Goal: Task Accomplishment & Management: Use online tool/utility

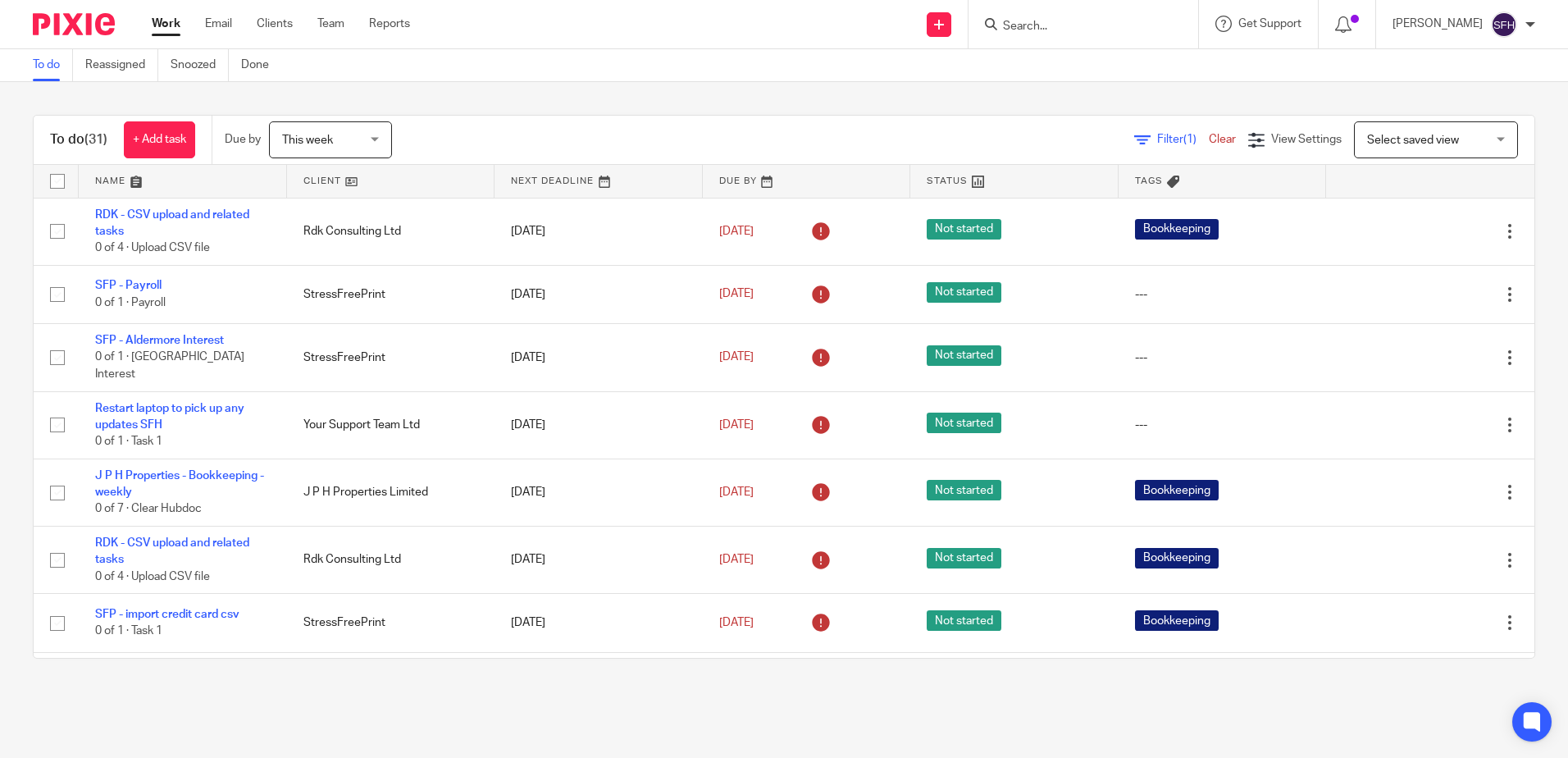
click at [424, 188] on link at bounding box center [391, 181] width 209 height 33
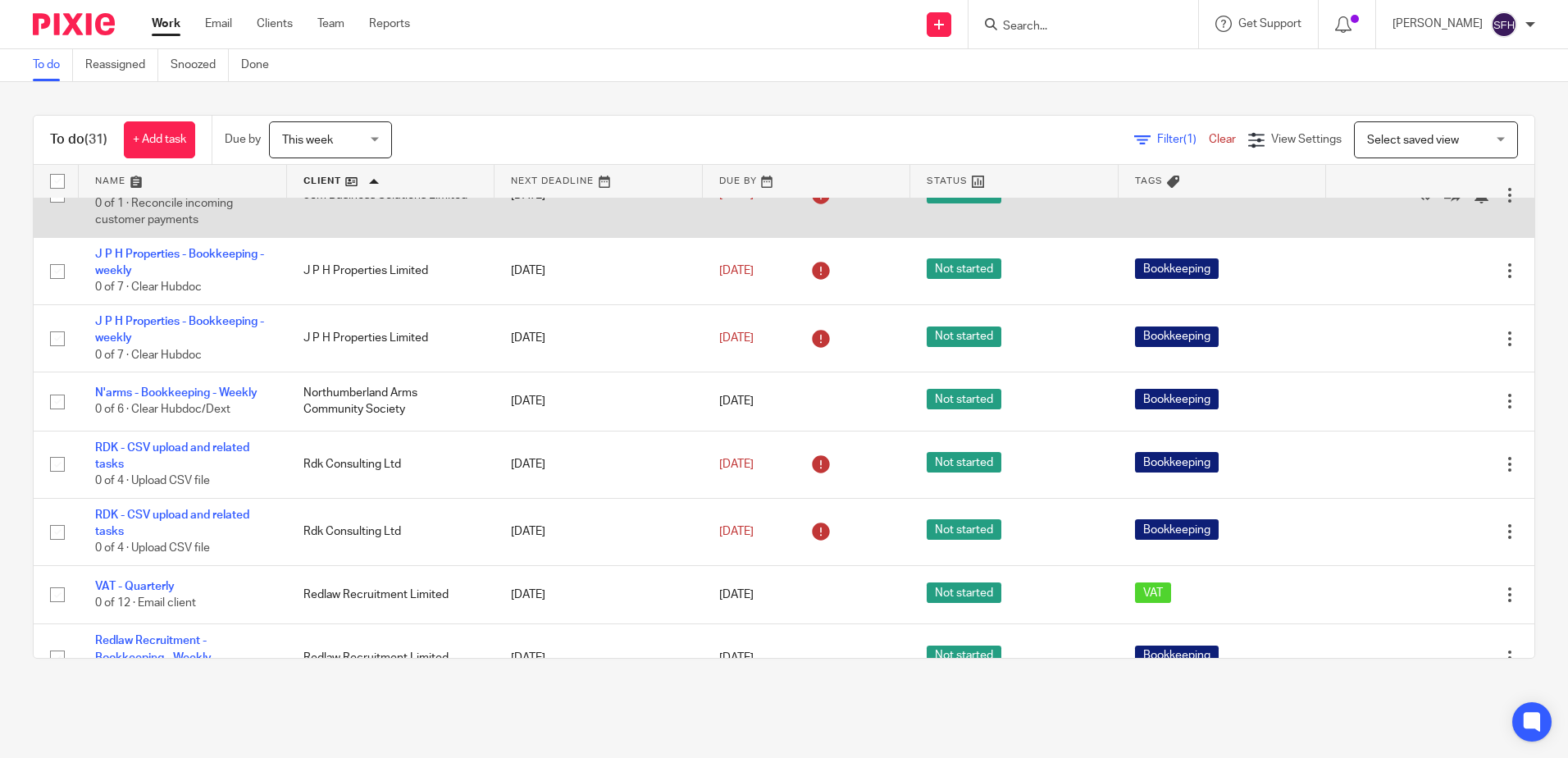
scroll to position [492, 0]
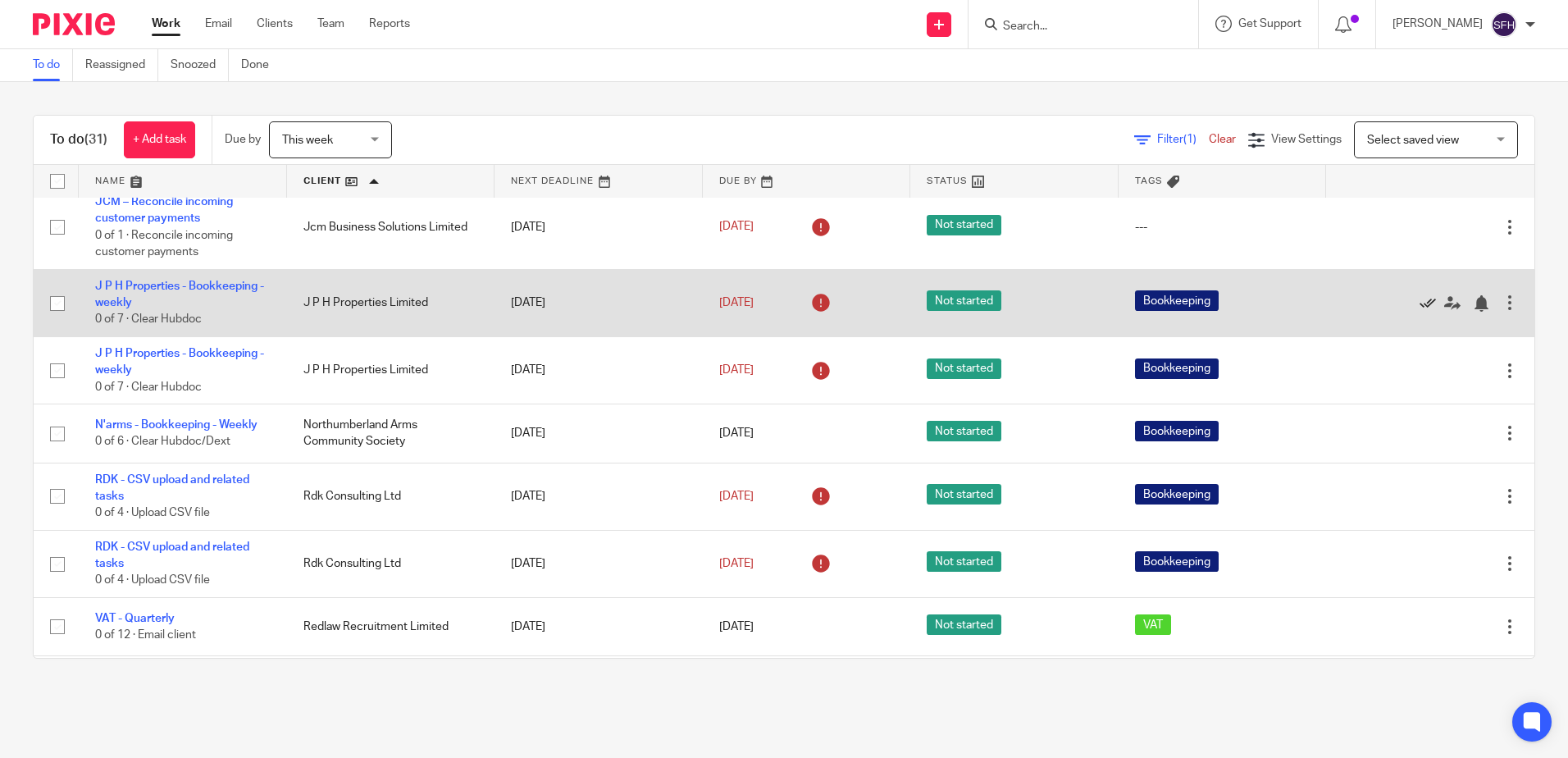
click at [1419, 306] on icon at bounding box center [1427, 304] width 16 height 16
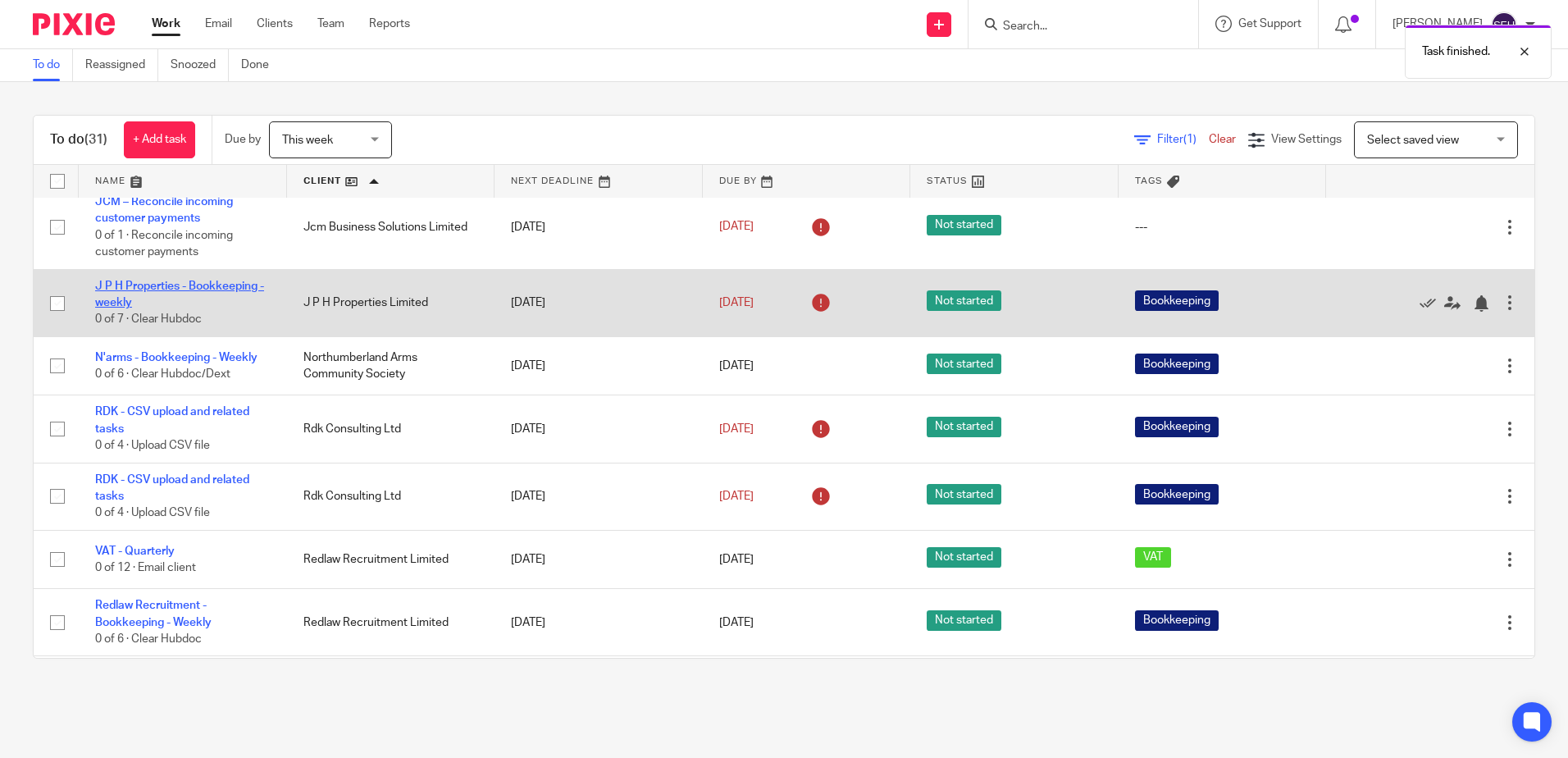
click at [176, 290] on link "J P H Properties - Bookkeeping - weekly" at bounding box center [179, 295] width 169 height 28
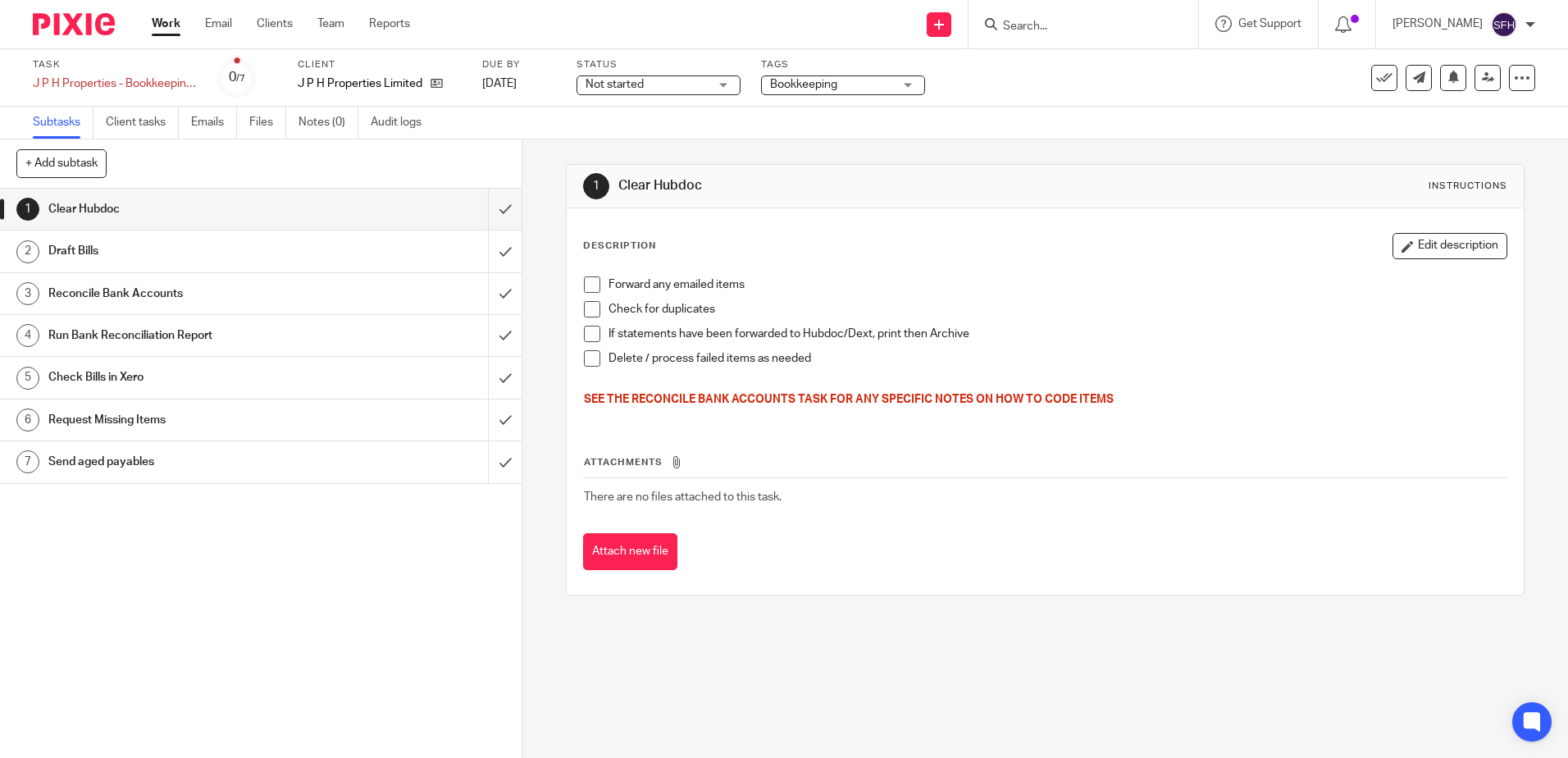
drag, startPoint x: 592, startPoint y: 290, endPoint x: 591, endPoint y: 298, distance: 8.1
click at [592, 290] on span at bounding box center [592, 285] width 16 height 16
click at [591, 316] on span at bounding box center [592, 310] width 16 height 16
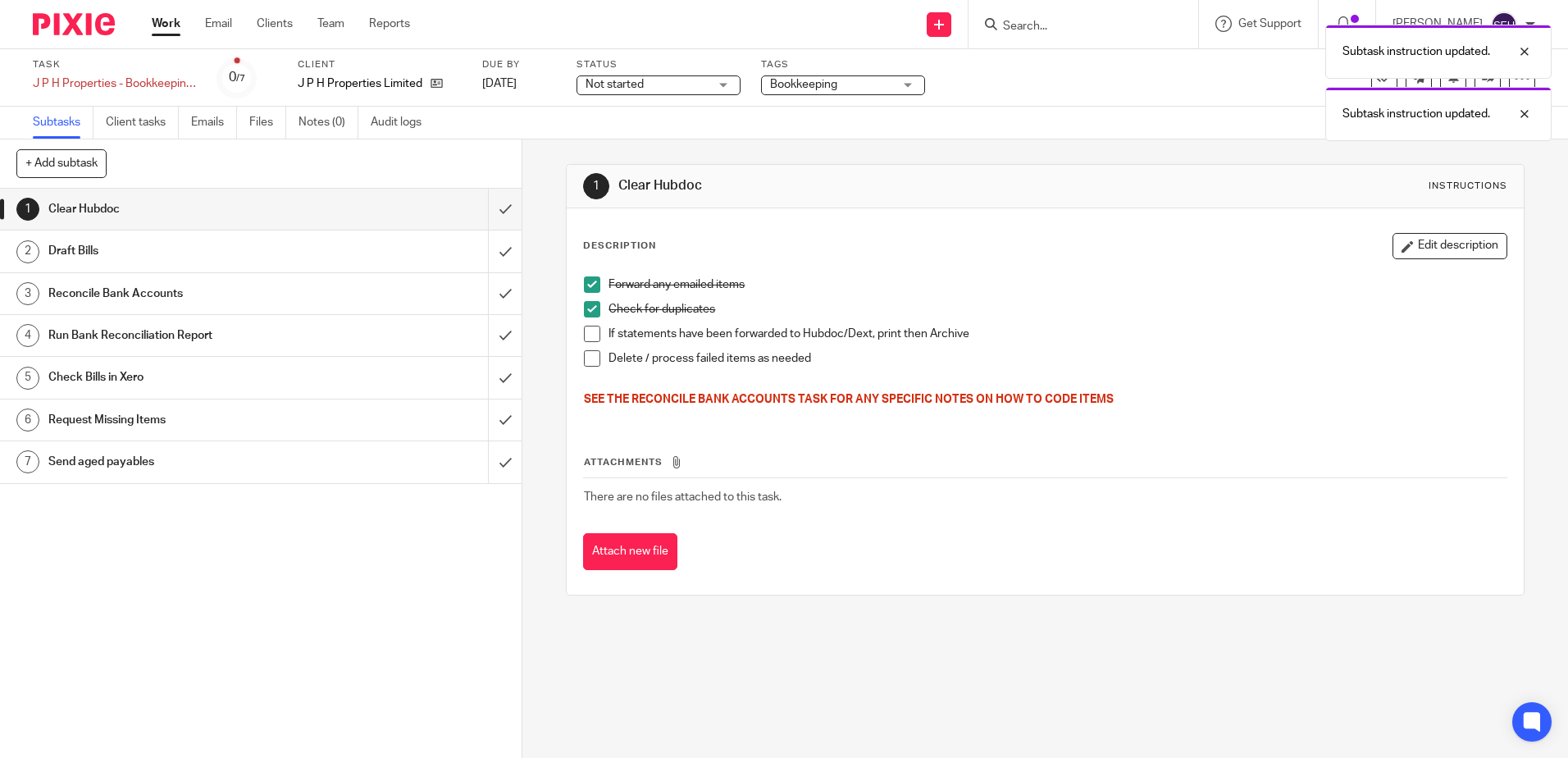
click at [591, 347] on li "If statements have been forwarded to Hubdoc/Dext, print then Archive" at bounding box center [1045, 338] width 922 height 25
click at [587, 334] on span at bounding box center [592, 334] width 16 height 16
click at [588, 362] on span at bounding box center [592, 359] width 16 height 16
